Goal: Complete application form

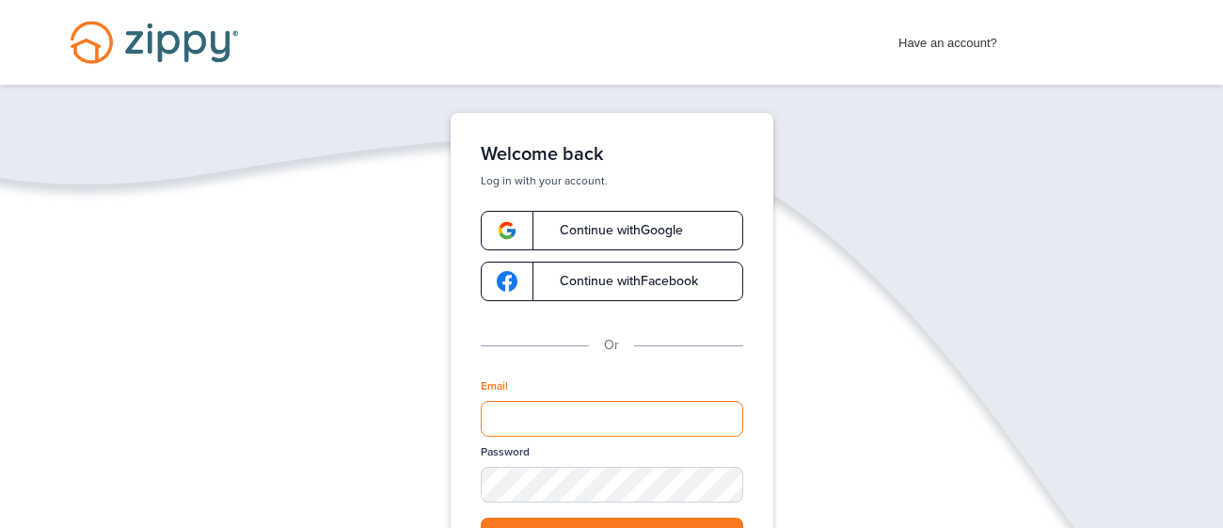
click at [572, 417] on input "Email" at bounding box center [612, 419] width 262 height 36
type input "**********"
click at [540, 520] on button "Log in" at bounding box center [612, 536] width 262 height 39
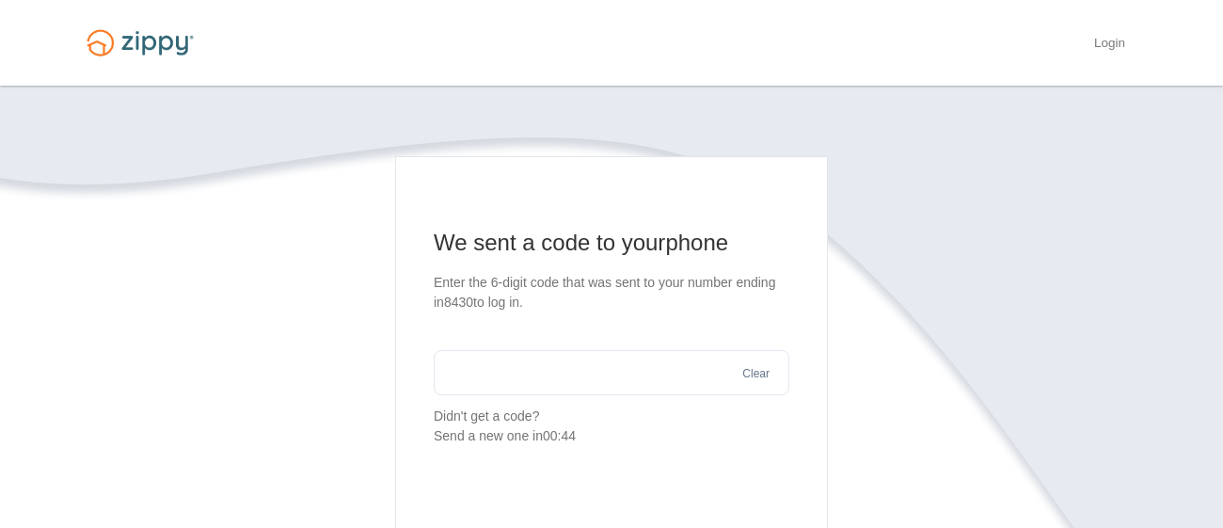
click at [596, 379] on input "text" at bounding box center [612, 372] width 356 height 45
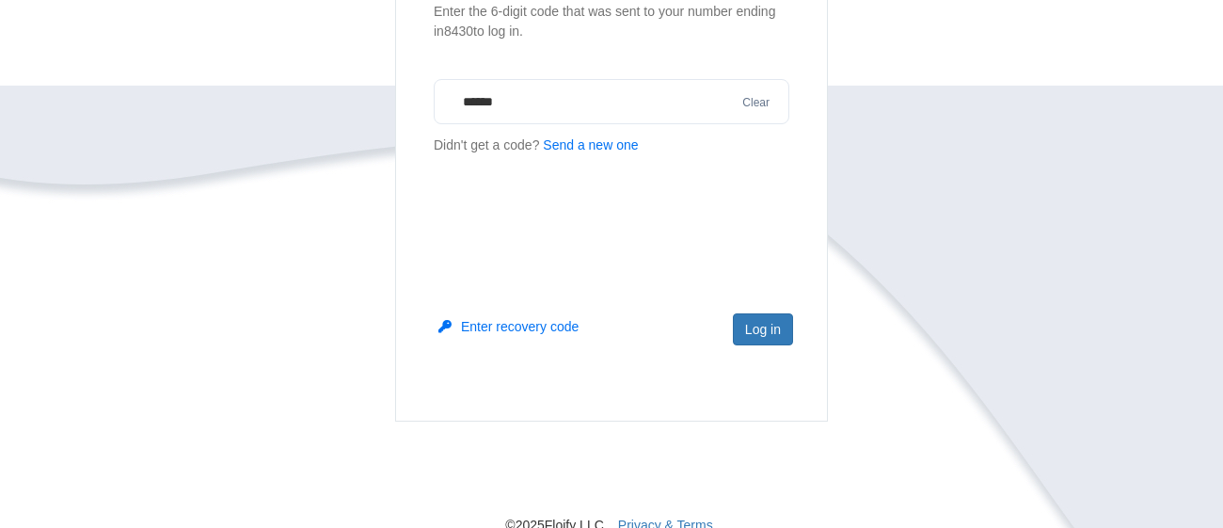
scroll to position [316, 0]
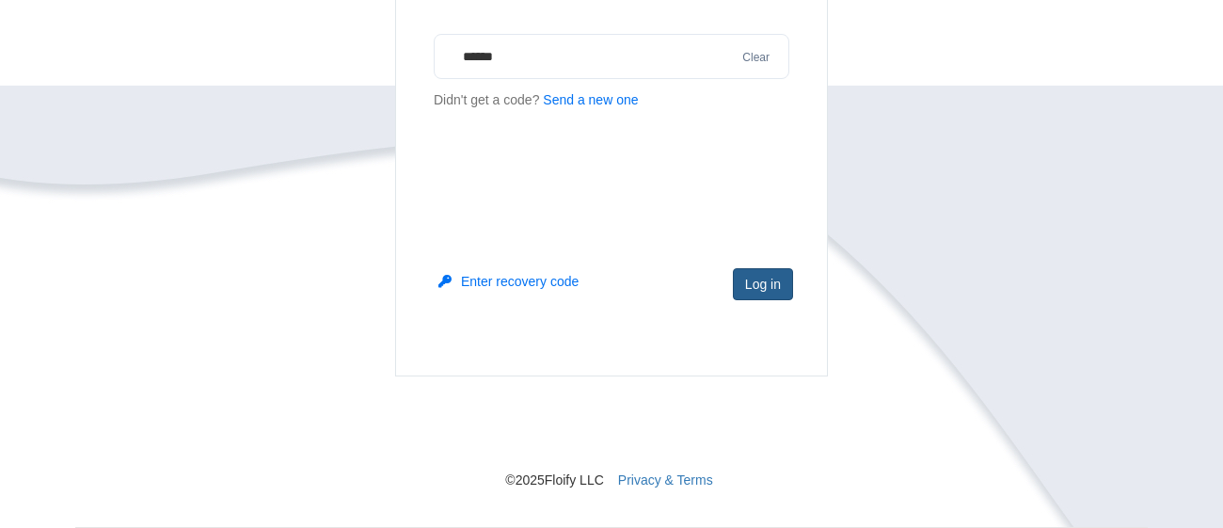
type input "******"
click at [758, 287] on button "Log in" at bounding box center [763, 284] width 60 height 32
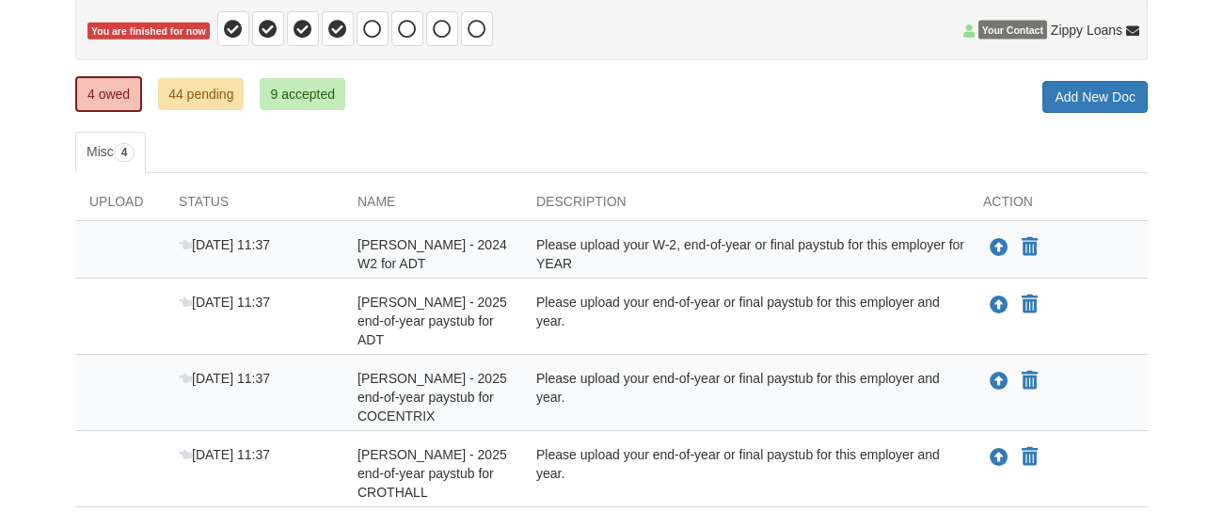
scroll to position [225, 0]
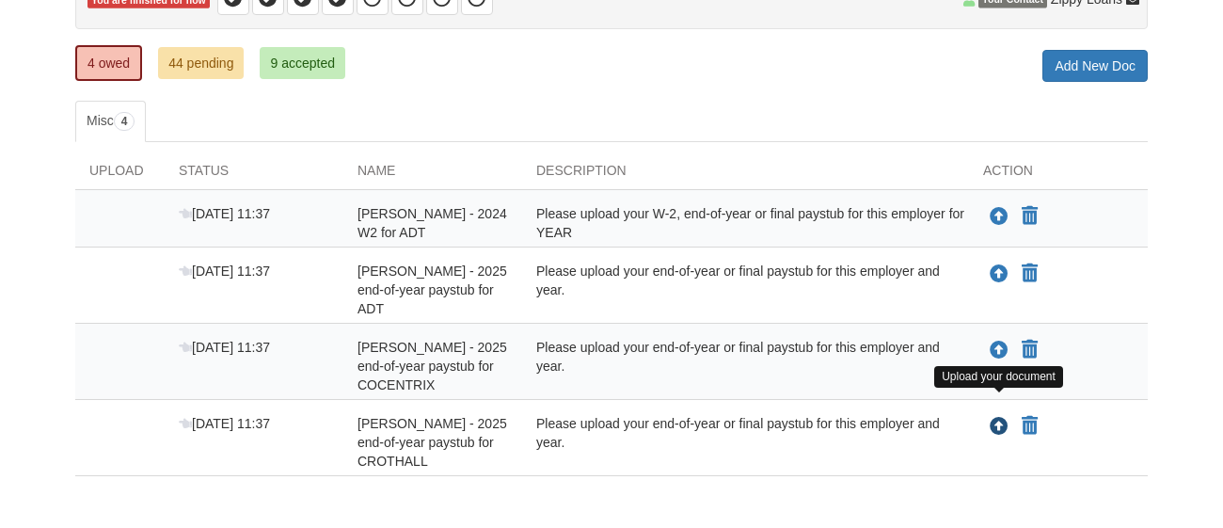
click at [1000, 418] on icon "Upload Dina Protin - 2025 end-of-year paystub for CROTHALL" at bounding box center [998, 427] width 19 height 19
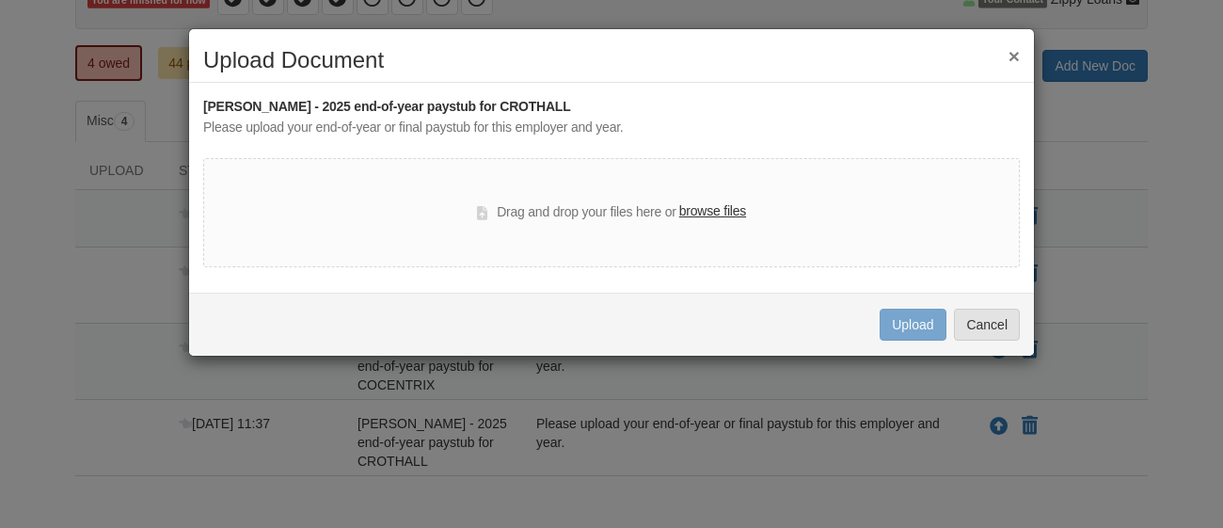
click at [704, 208] on label "browse files" at bounding box center [712, 211] width 67 height 21
click at [0, 0] on input "browse files" at bounding box center [0, 0] width 0 height 0
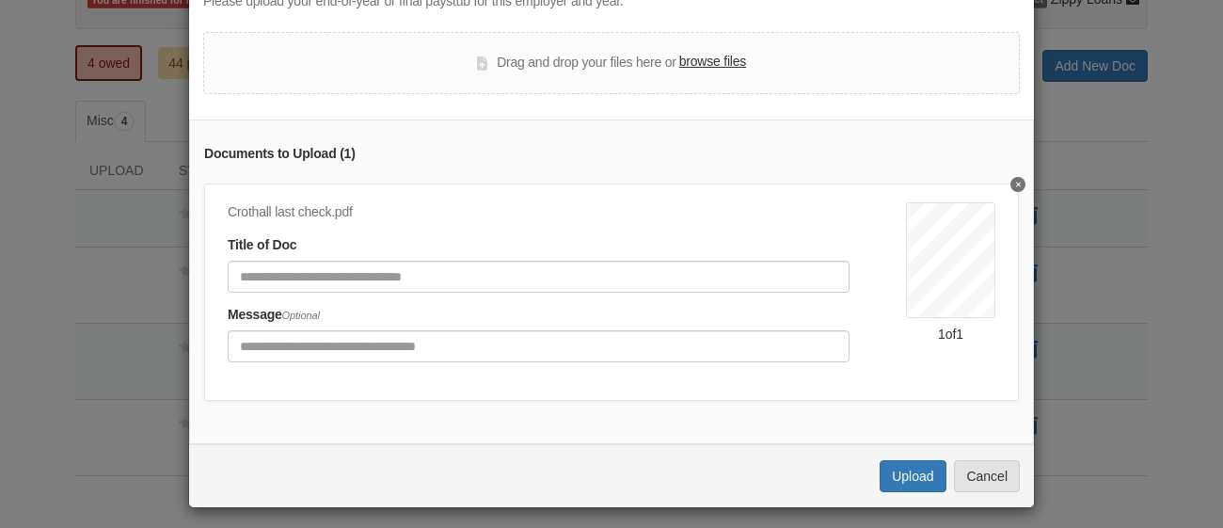
scroll to position [133, 0]
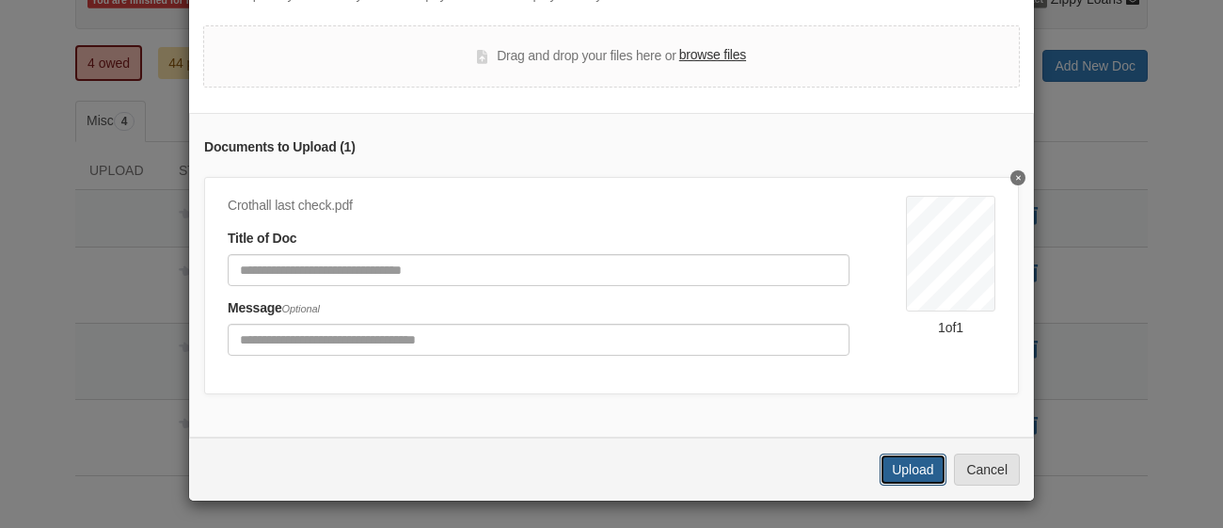
click at [915, 467] on button "Upload" at bounding box center [912, 469] width 66 height 32
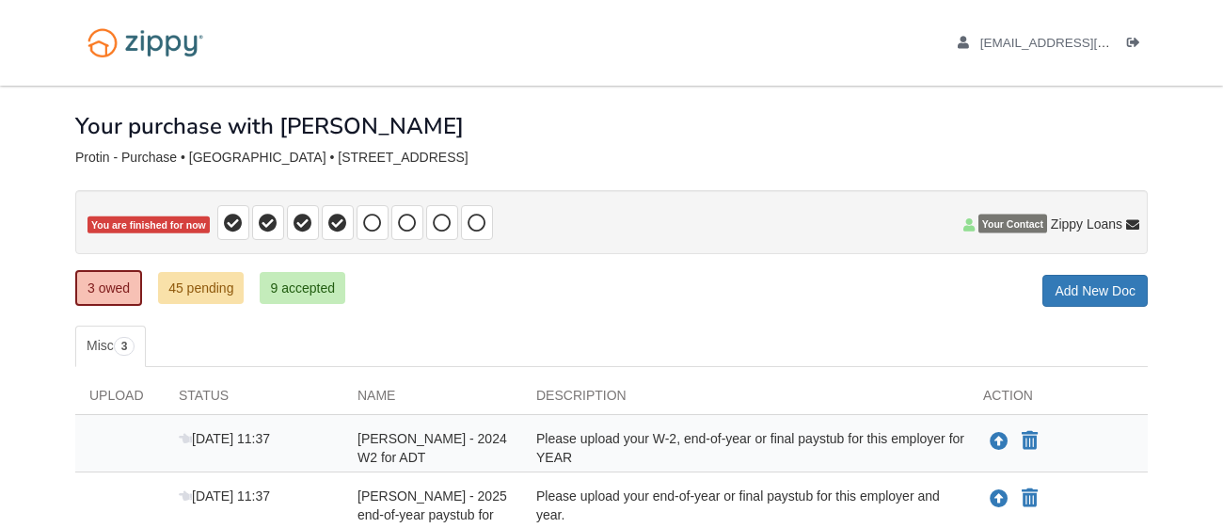
scroll to position [222, 0]
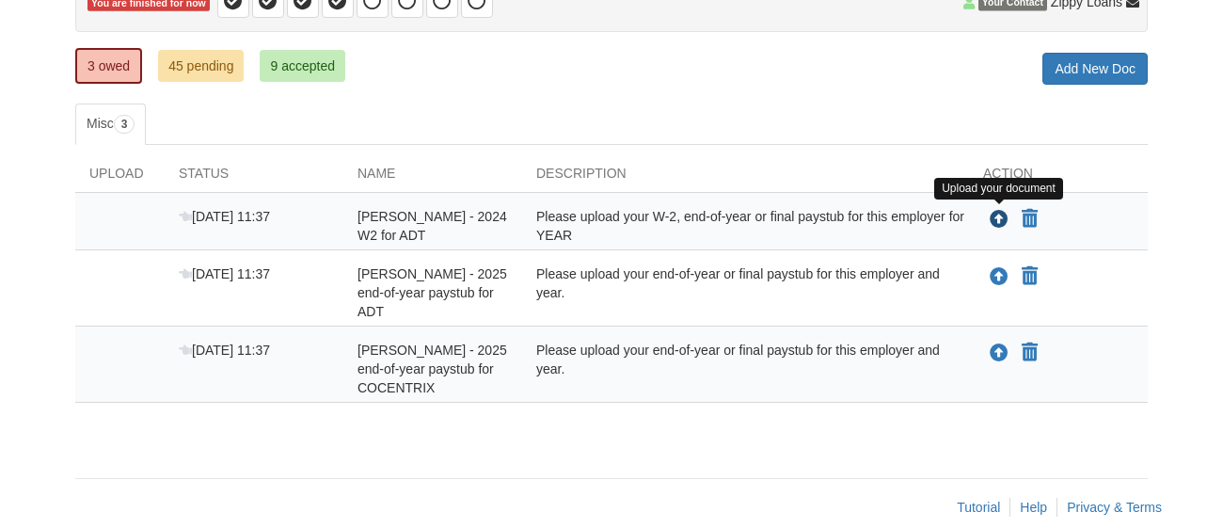
click at [1001, 214] on icon "Upload Dina Protin - 2024 W2 for ADT" at bounding box center [998, 220] width 19 height 19
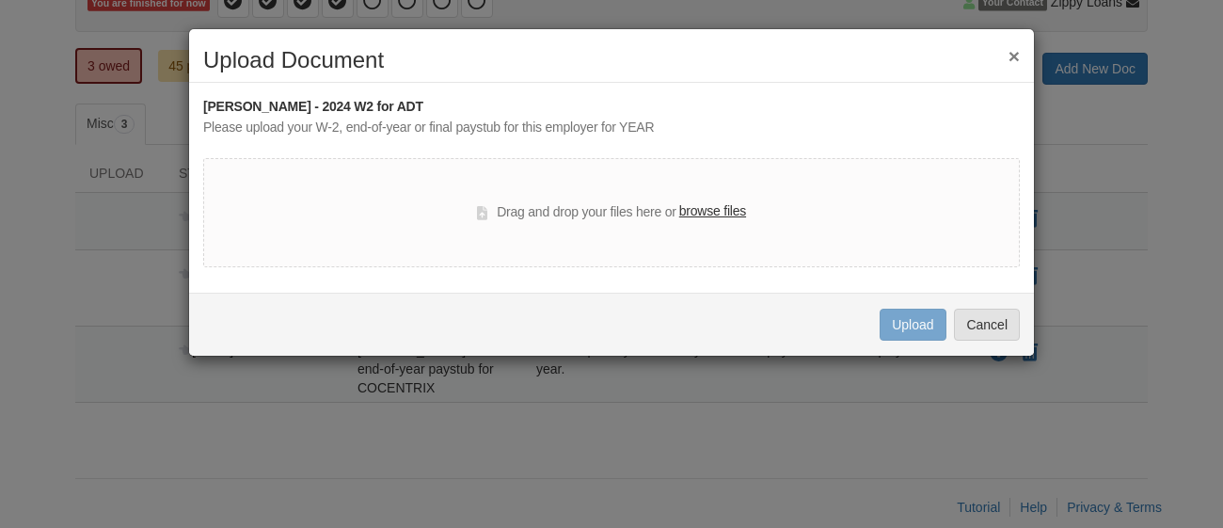
click at [710, 217] on label "browse files" at bounding box center [712, 211] width 67 height 21
click at [0, 0] on input "browse files" at bounding box center [0, 0] width 0 height 0
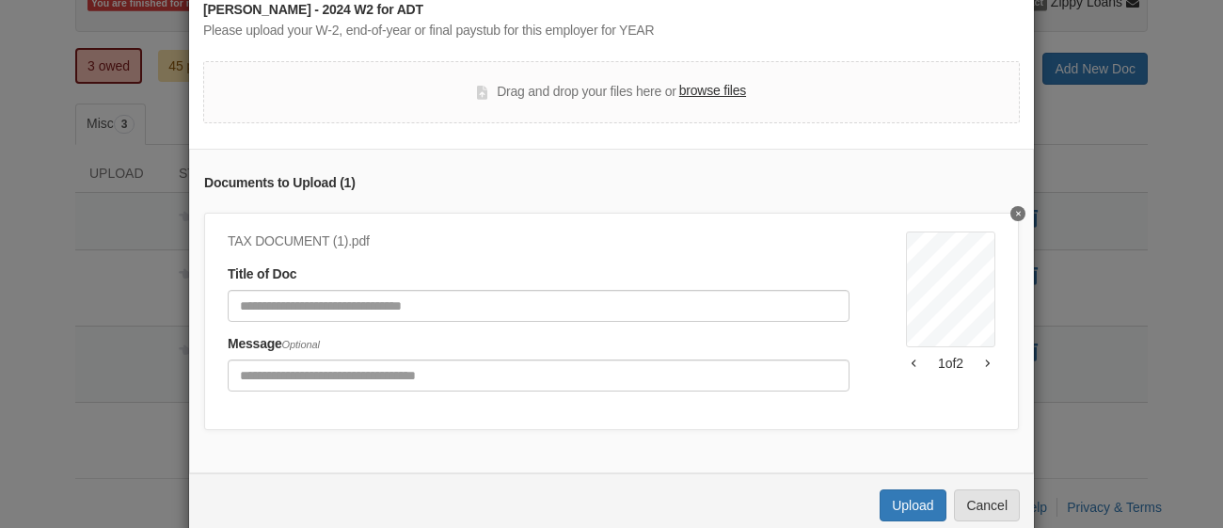
scroll to position [117, 0]
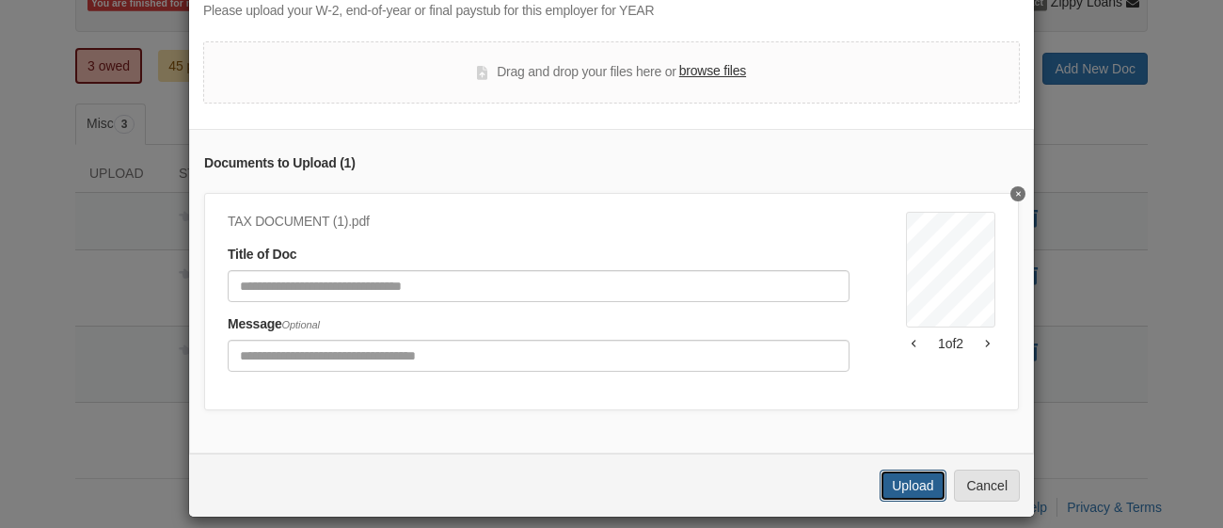
click at [913, 486] on button "Upload" at bounding box center [912, 485] width 66 height 32
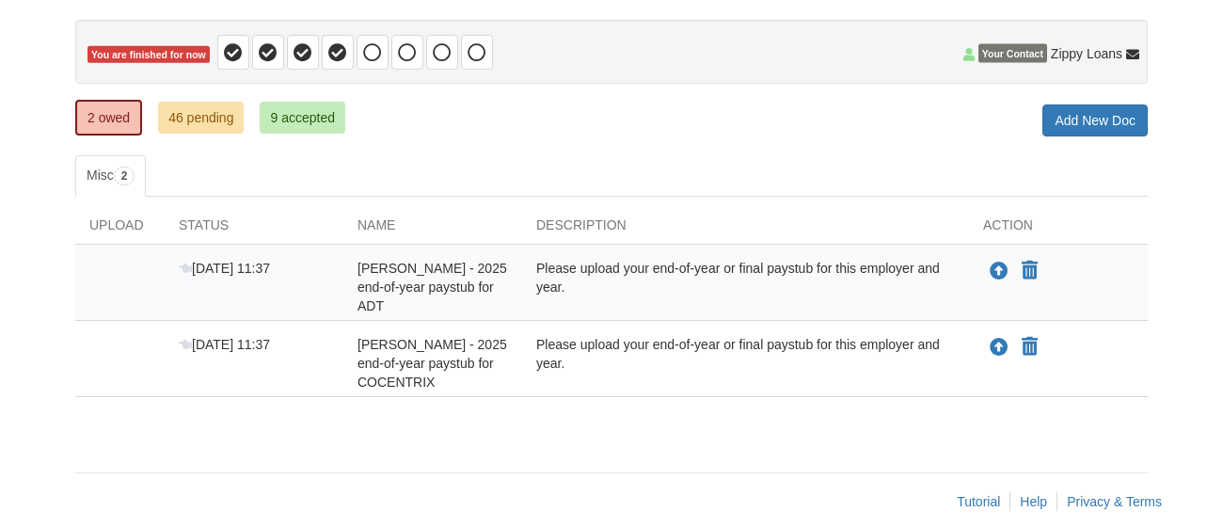
scroll to position [170, 0]
